Goal: Task Accomplishment & Management: Use online tool/utility

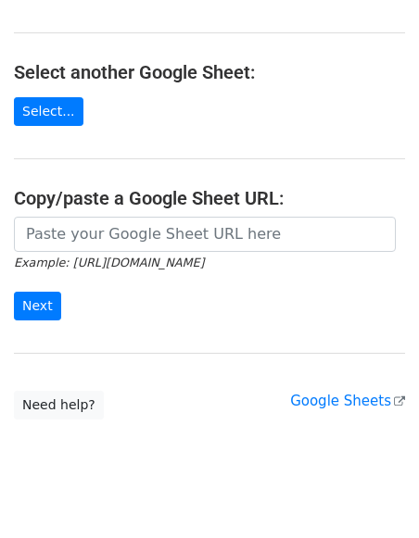
scroll to position [303, 0]
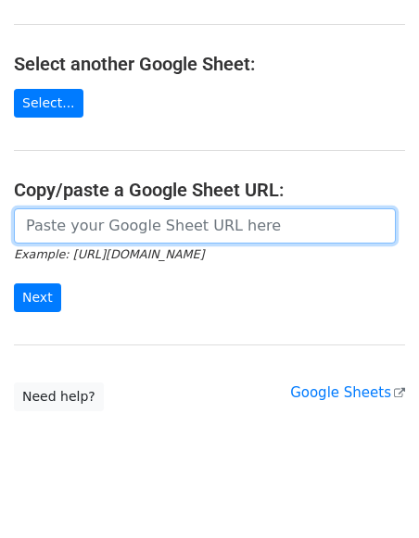
click at [95, 208] on input "url" at bounding box center [205, 225] width 382 height 35
click at [134, 208] on input "url" at bounding box center [205, 225] width 382 height 35
paste input "[URL][DOMAIN_NAME]"
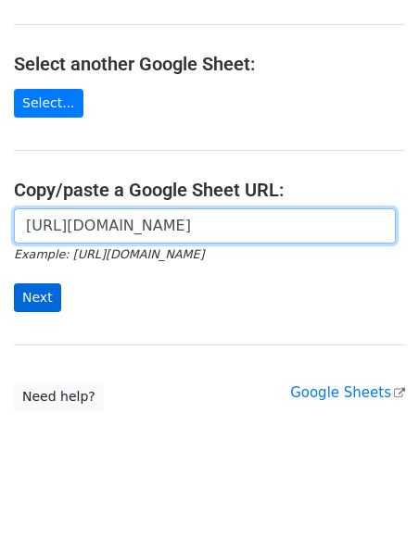
type input "[URL][DOMAIN_NAME]"
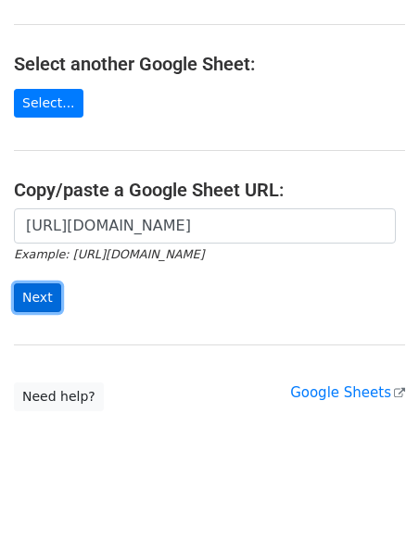
click at [37, 283] on input "Next" at bounding box center [37, 297] width 47 height 29
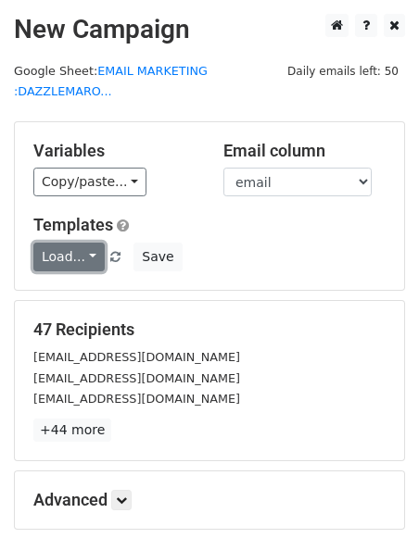
click at [66, 267] on link "Load..." at bounding box center [68, 257] width 71 height 29
click at [65, 292] on link "dm 1" at bounding box center [107, 298] width 146 height 30
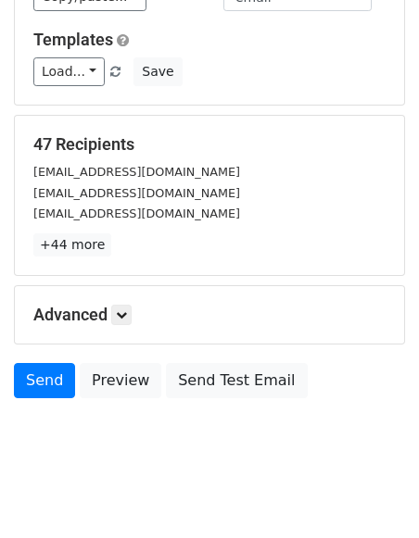
scroll to position [202, 0]
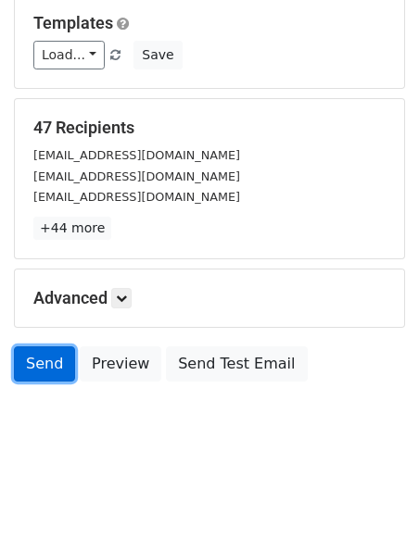
click at [46, 354] on link "Send" at bounding box center [44, 363] width 61 height 35
